Goal: Task Accomplishment & Management: Complete application form

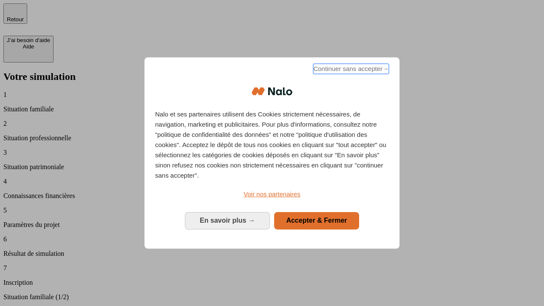
click at [350, 70] on span "Continuer sans accepter →" at bounding box center [351, 69] width 76 height 10
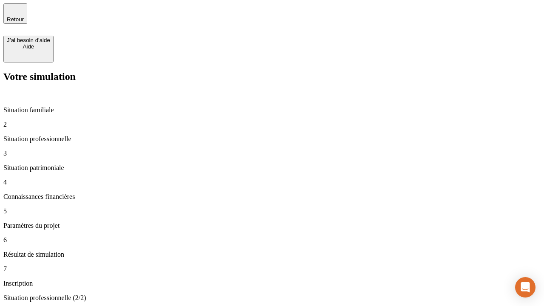
type input "30 000"
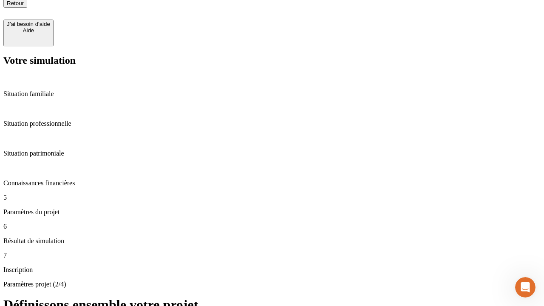
scroll to position [8, 0]
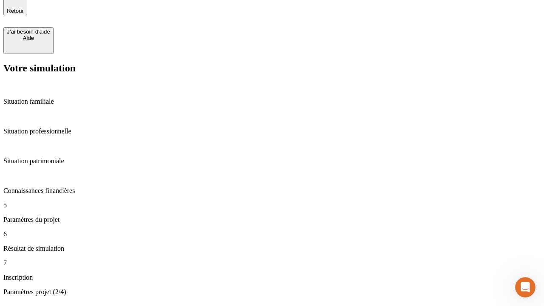
type input "25"
type input "1 000"
type input "640"
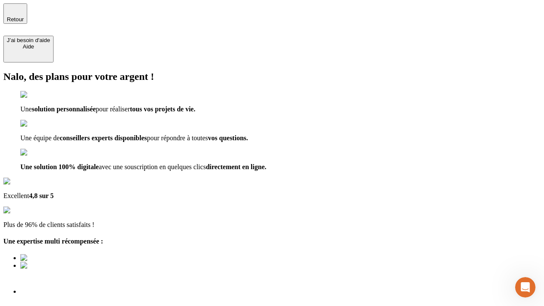
type input "[EMAIL_ADDRESS][PERSON_NAME][DOMAIN_NAME]"
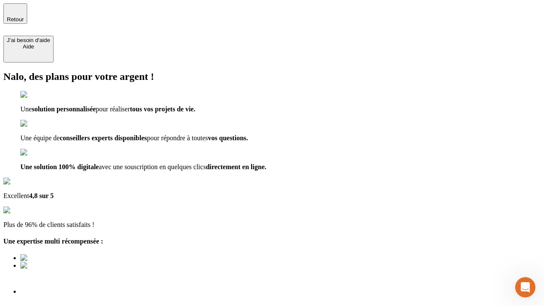
scroll to position [6, 0]
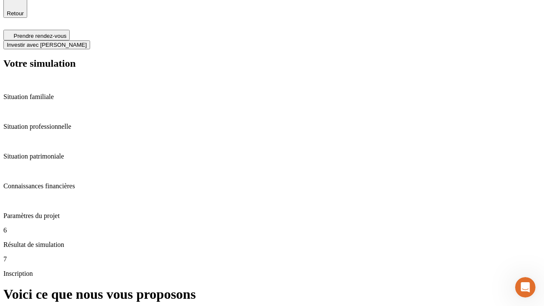
click at [87, 42] on span "Investir avec [PERSON_NAME]" at bounding box center [47, 45] width 80 height 6
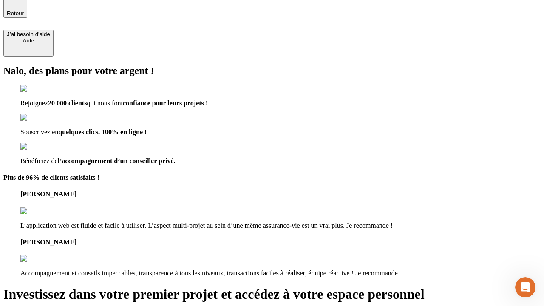
scroll to position [5, 0]
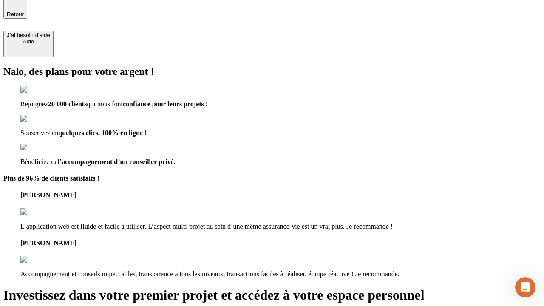
type input "[PERSON_NAME][EMAIL_ADDRESS][DOMAIN_NAME]"
